Goal: Transaction & Acquisition: Download file/media

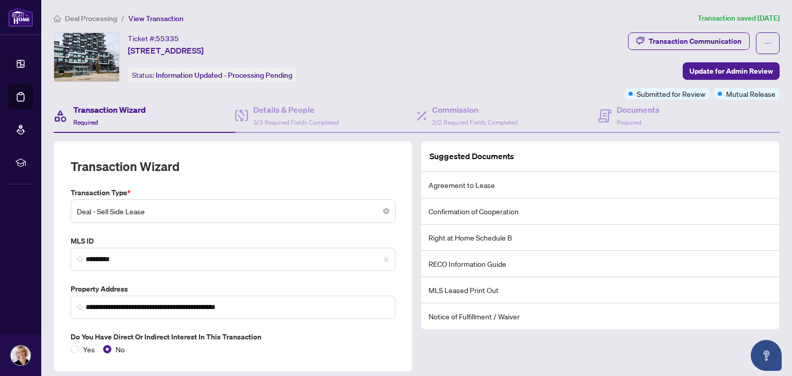
scroll to position [31, 0]
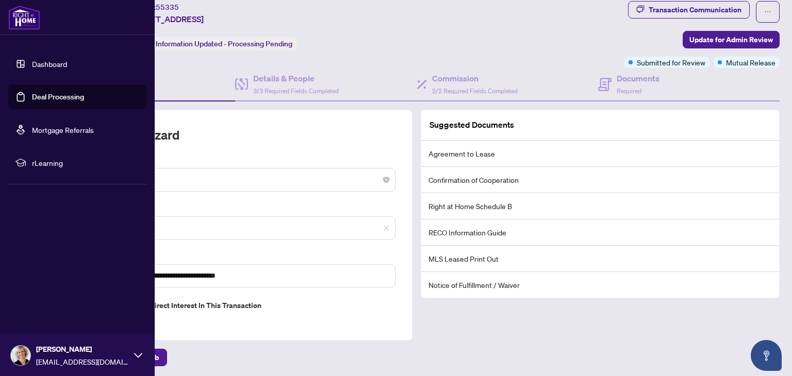
click at [47, 95] on link "Deal Processing" at bounding box center [58, 96] width 52 height 9
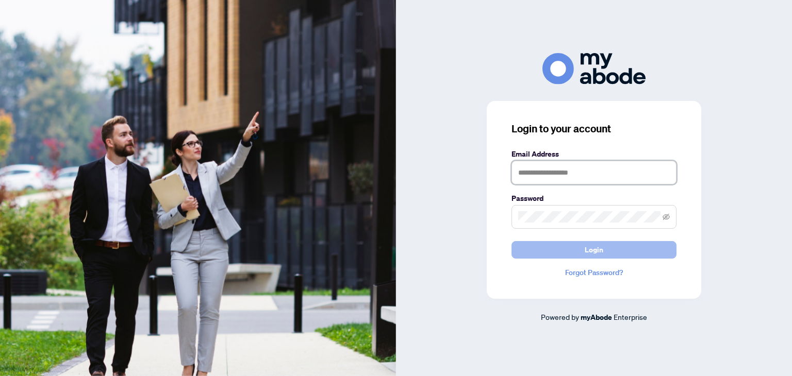
type input "**********"
click at [568, 244] on button "Login" at bounding box center [593, 250] width 165 height 18
click at [667, 251] on button "Login" at bounding box center [593, 250] width 165 height 18
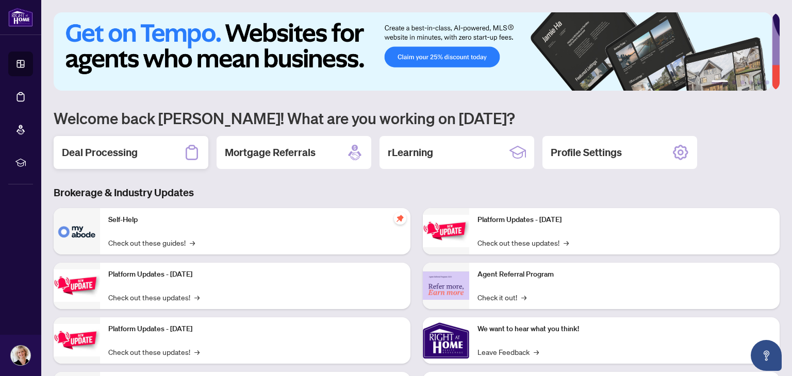
click at [163, 146] on div "Deal Processing" at bounding box center [131, 152] width 155 height 33
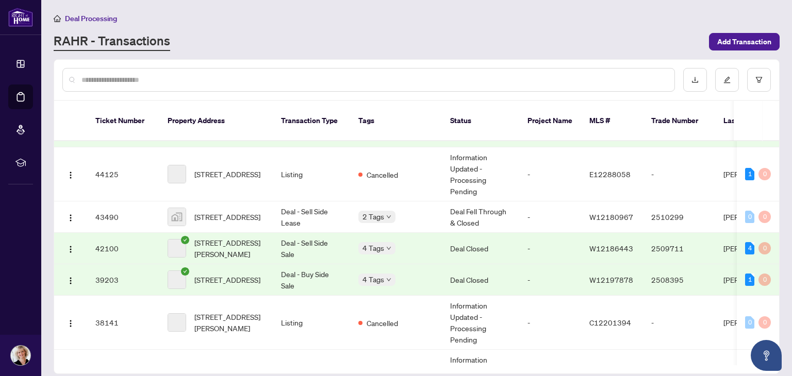
scroll to position [402, 0]
click at [236, 237] on span "293 River Glen Blvd, Oakville, Ontario L6H 5X9, Canada" at bounding box center [229, 248] width 70 height 23
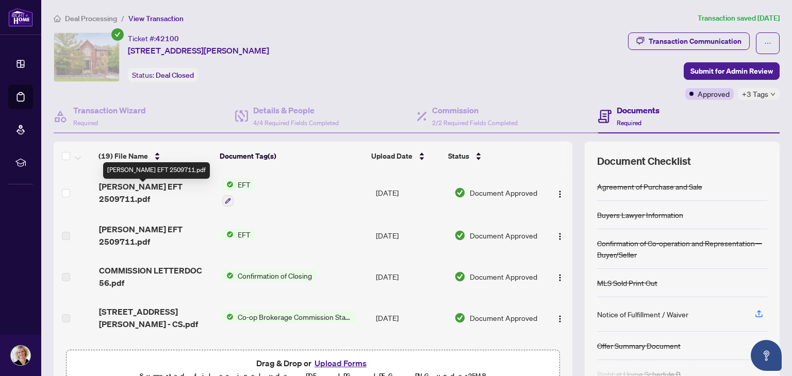
click at [165, 185] on span "Claudia EFT 2509711.pdf" at bounding box center [156, 192] width 115 height 25
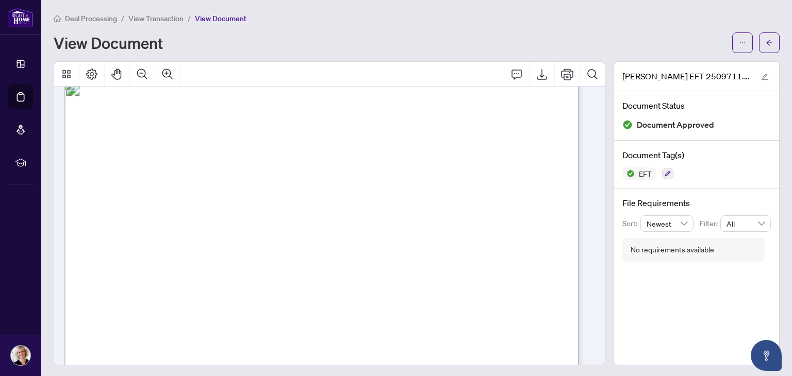
scroll to position [9, 0]
click at [178, 62] on button "Zoom In" at bounding box center [167, 74] width 25 height 25
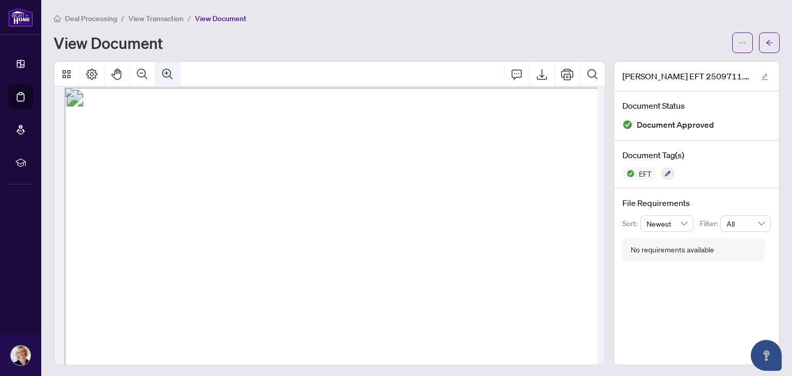
scroll to position [16, 64]
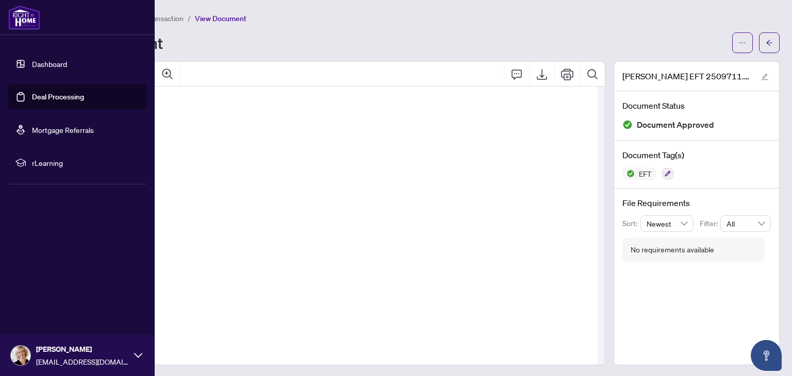
click at [0, 104] on ul "Dashboard Deal Processing Mortgage Referrals rLearning" at bounding box center [77, 113] width 155 height 140
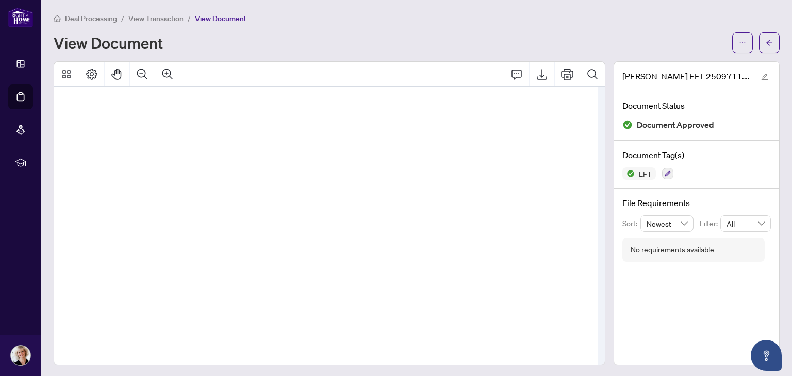
click at [121, 102] on span "Right at Home Realty" at bounding box center [78, 100] width 85 height 10
click at [536, 74] on icon "Export" at bounding box center [542, 74] width 12 height 12
